Goal: Register for event/course

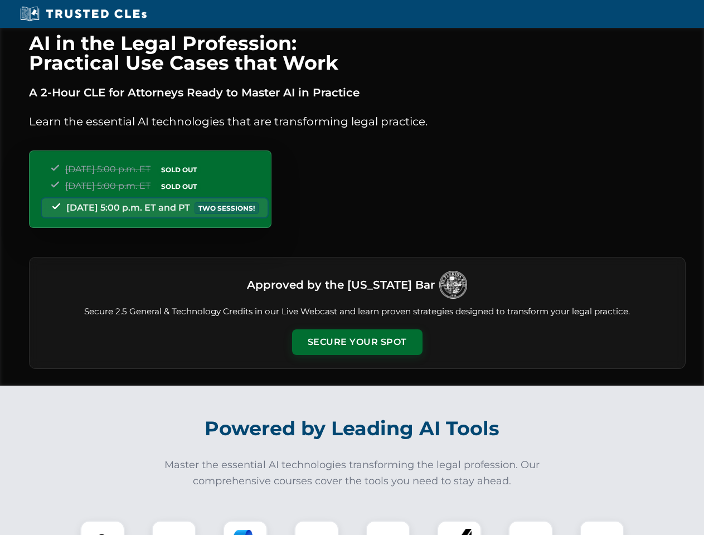
click at [357, 342] on button "Secure Your Spot" at bounding box center [357, 342] width 130 height 26
click at [103, 528] on img at bounding box center [102, 543] width 32 height 32
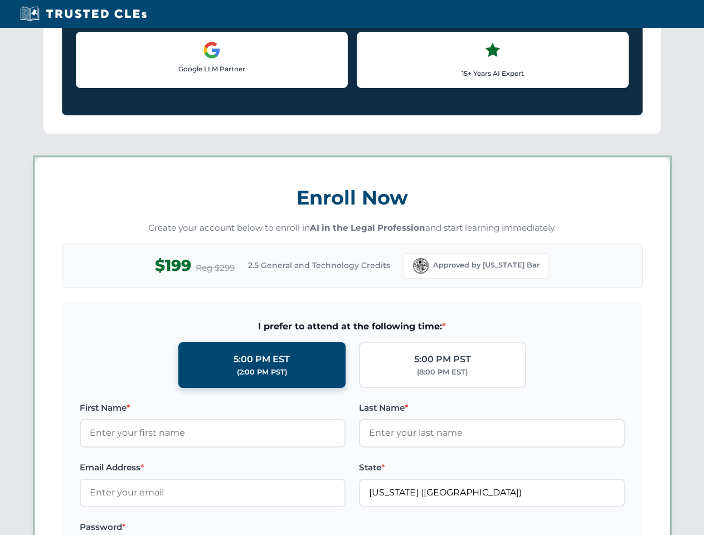
click at [245, 528] on label "Password *" at bounding box center [213, 526] width 266 height 13
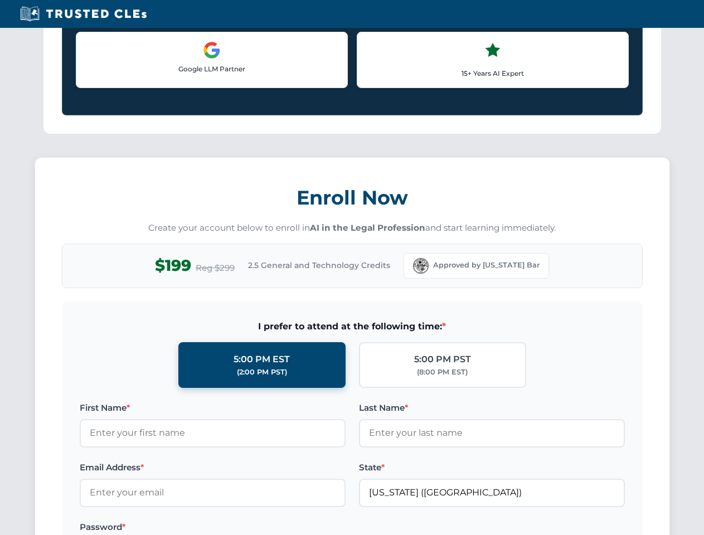
scroll to position [1094, 0]
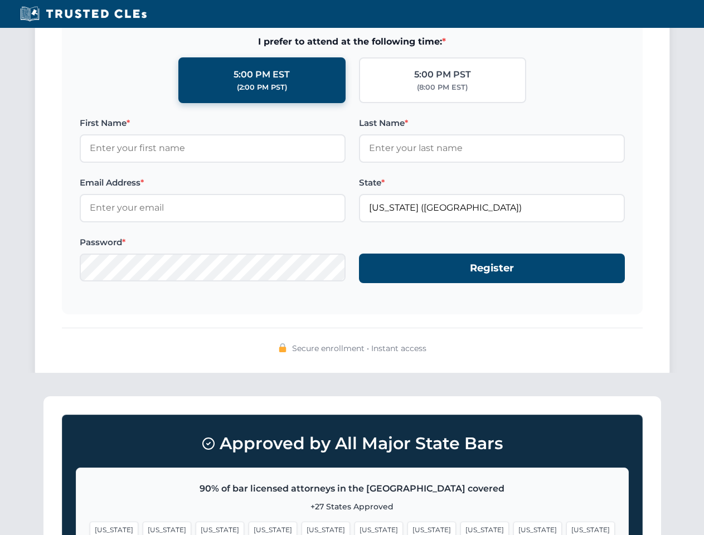
click at [513, 528] on span "[US_STATE]" at bounding box center [537, 530] width 48 height 16
